Goal: Navigation & Orientation: Understand site structure

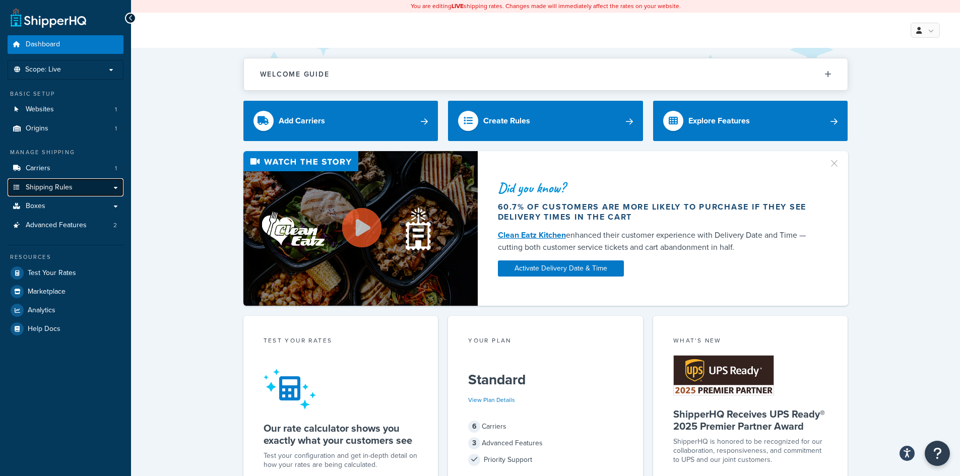
click at [51, 188] on span "Shipping Rules" at bounding box center [49, 187] width 47 height 9
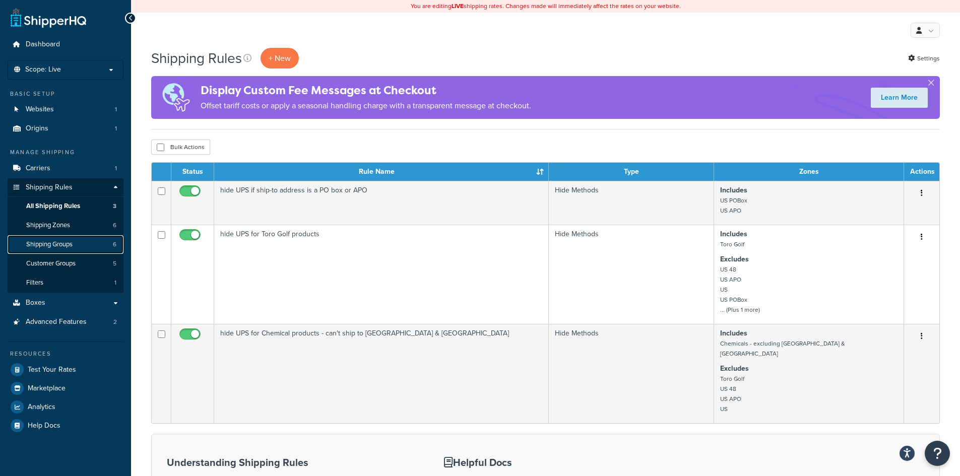
click at [52, 241] on span "Shipping Groups" at bounding box center [49, 244] width 46 height 9
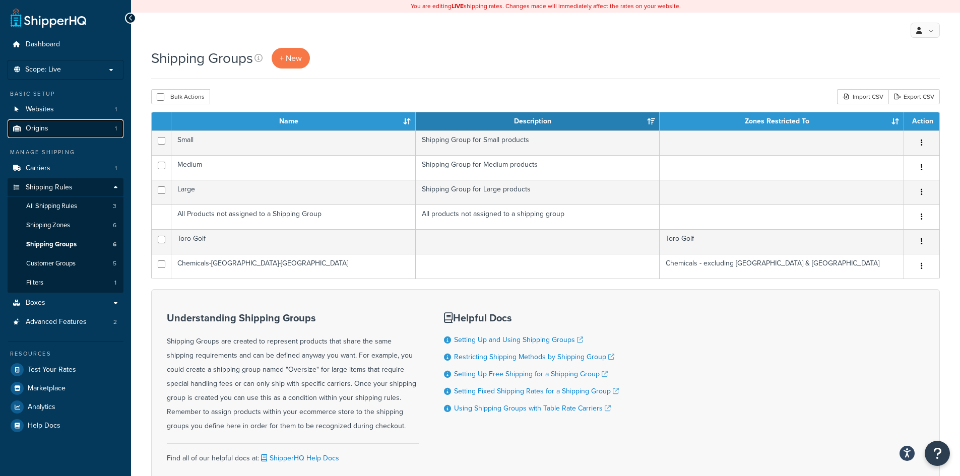
click at [42, 130] on span "Origins" at bounding box center [37, 128] width 23 height 9
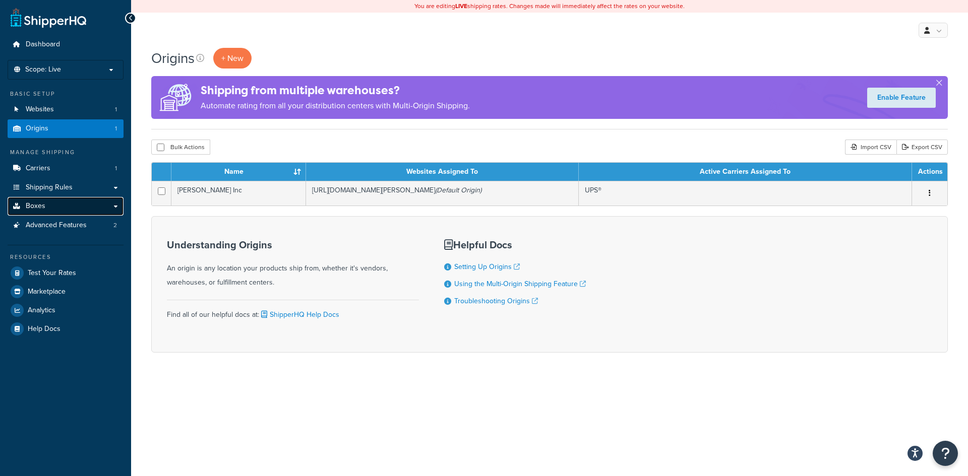
click at [46, 204] on link "Boxes" at bounding box center [66, 206] width 116 height 19
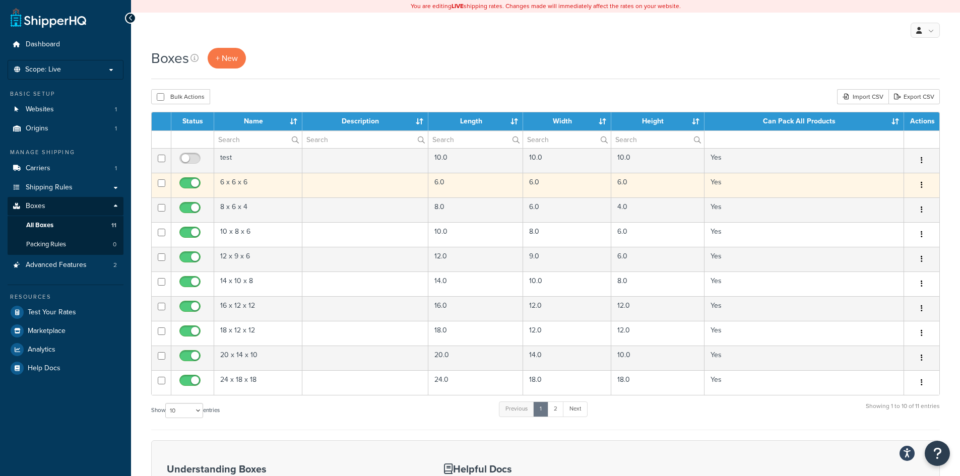
click at [246, 183] on td "6 x 6 x 6" at bounding box center [258, 185] width 88 height 25
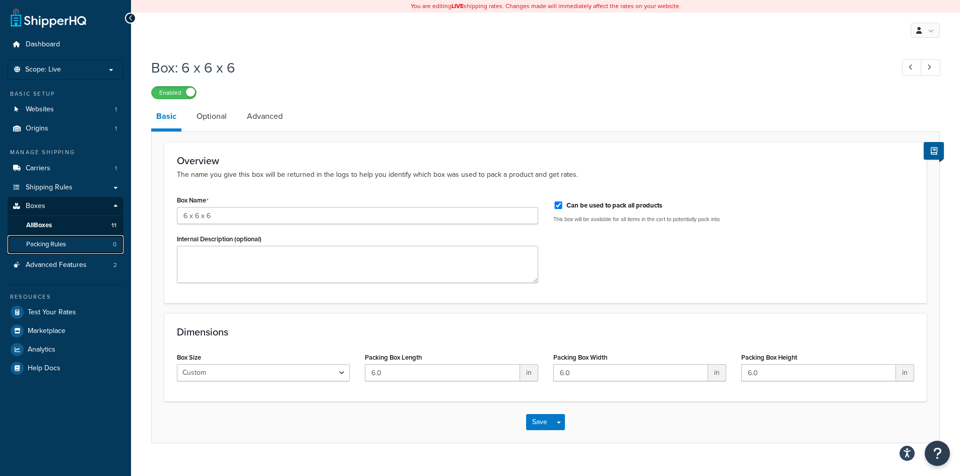
click at [62, 244] on span "Packing Rules" at bounding box center [46, 244] width 40 height 9
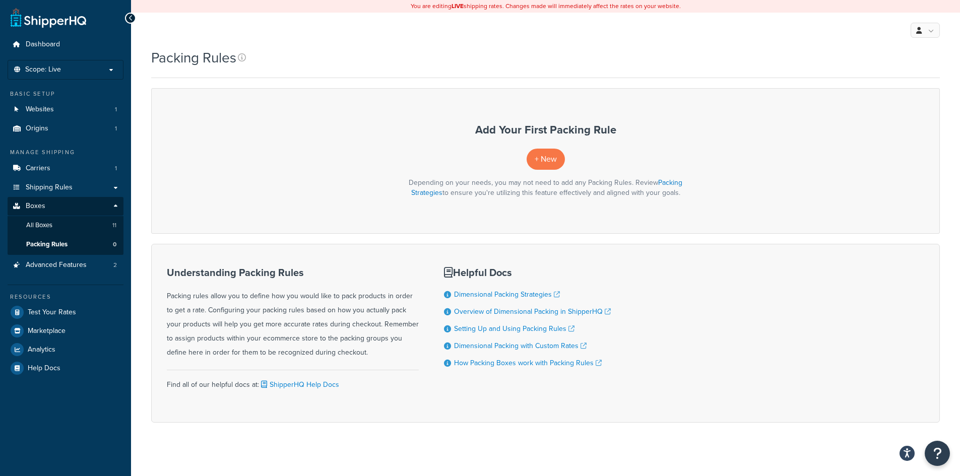
click at [132, 18] on icon at bounding box center [131, 18] width 5 height 7
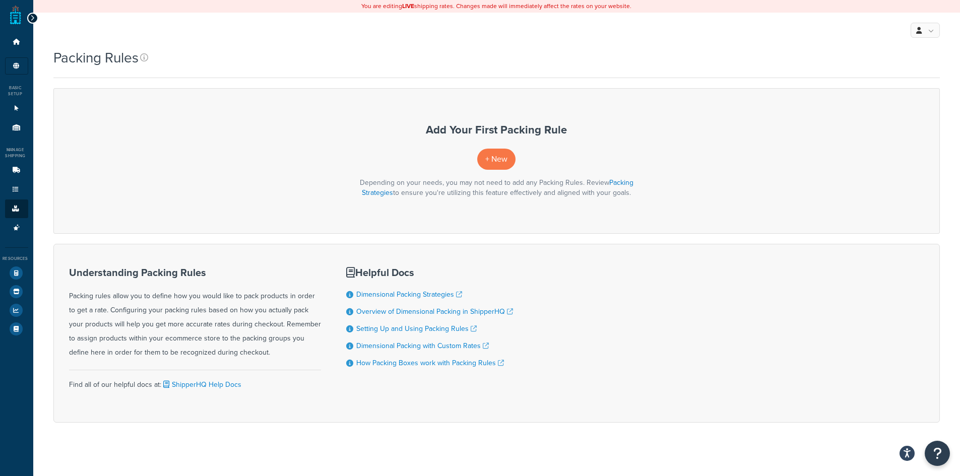
click at [32, 18] on icon at bounding box center [32, 18] width 5 height 7
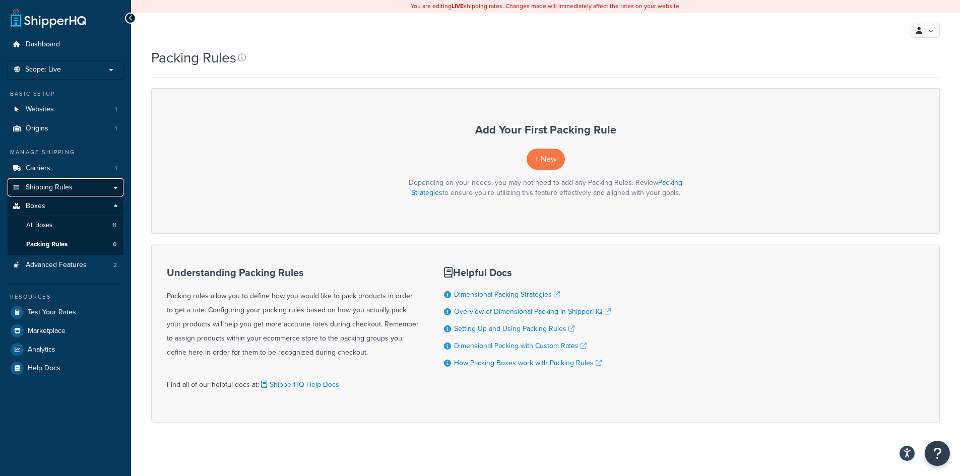
click at [35, 187] on span "Shipping Rules" at bounding box center [49, 187] width 47 height 9
